Goal: Navigation & Orientation: Find specific page/section

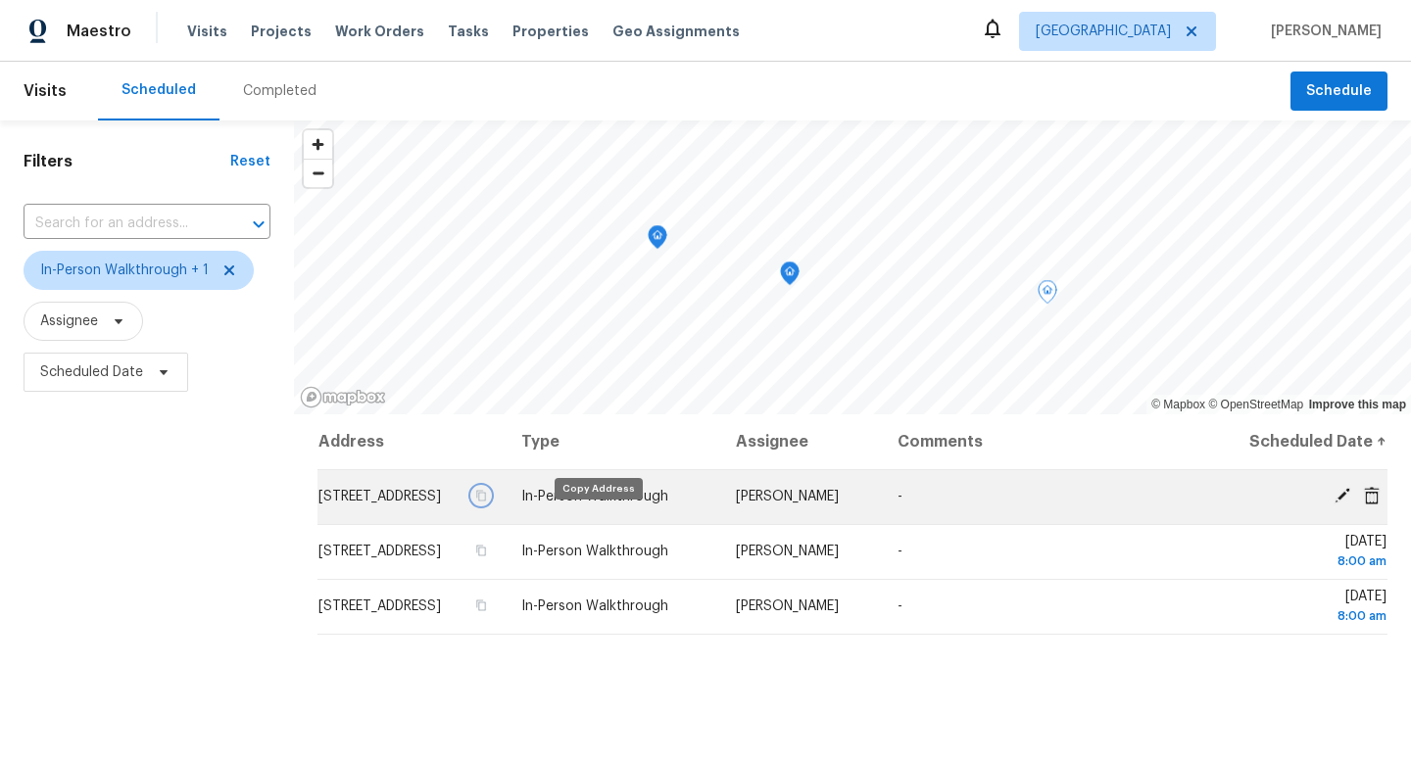
click at [487, 502] on icon "button" at bounding box center [482, 496] width 10 height 11
